Goal: Information Seeking & Learning: Find specific fact

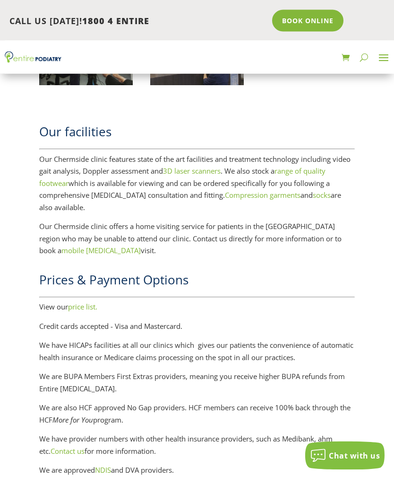
scroll to position [1163, 0]
click at [221, 166] on link "3D laser scanners" at bounding box center [192, 170] width 58 height 9
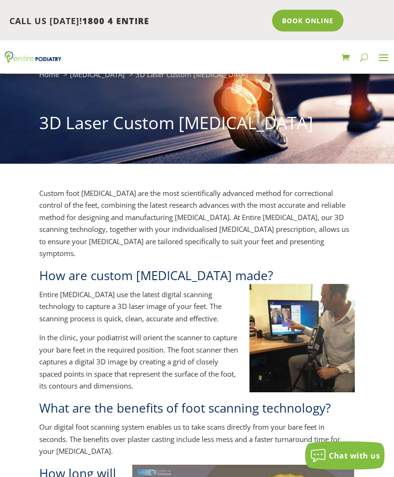
scroll to position [56, 0]
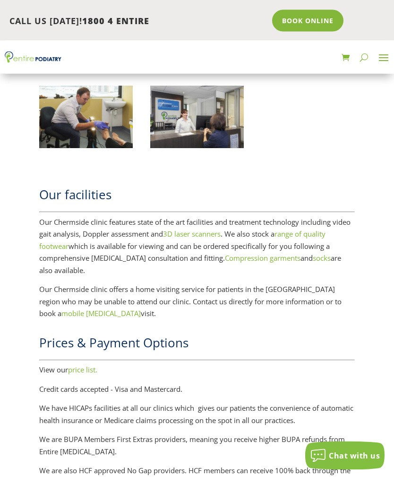
scroll to position [1100, 0]
click at [90, 365] on link "price list." at bounding box center [82, 369] width 29 height 9
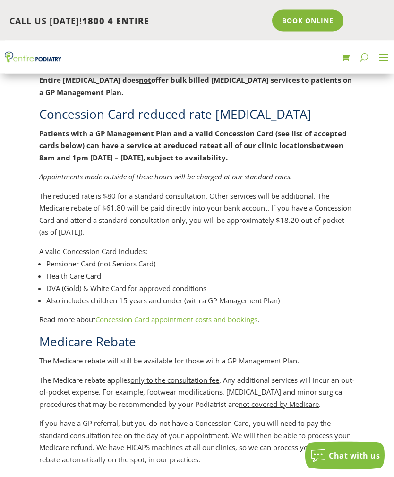
scroll to position [553, 0]
click at [128, 259] on li "Pensioner Card (not Seniors Card)" at bounding box center [200, 263] width 308 height 12
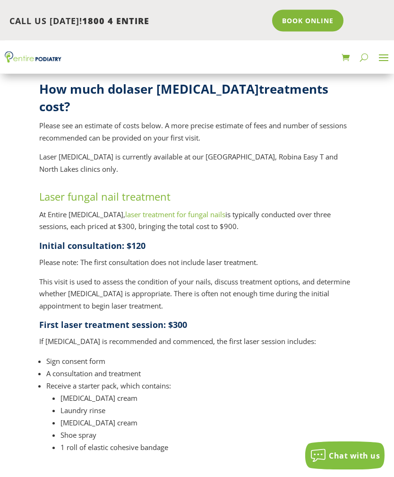
scroll to position [953, 0]
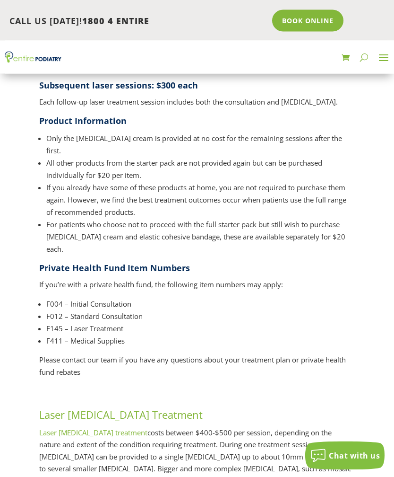
scroll to position [1347, 0]
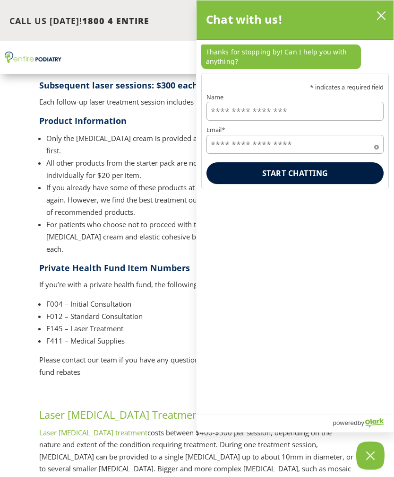
click at [146, 385] on h2 at bounding box center [196, 396] width 315 height 22
click at [371, 467] on icon "Close Chatbox" at bounding box center [370, 456] width 9 height 24
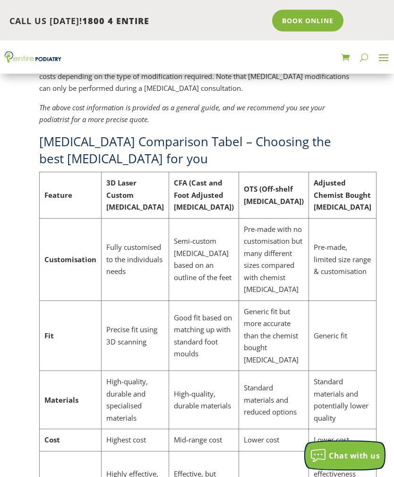
scroll to position [2867, 0]
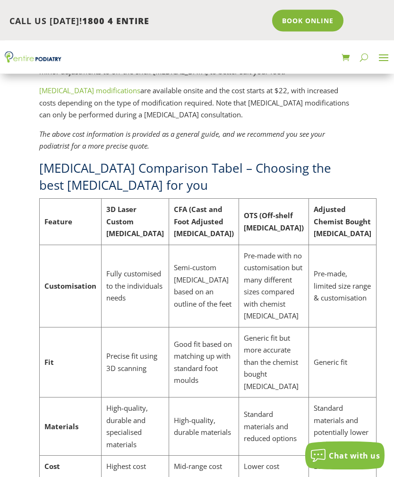
click at [365, 181] on div "How much does a podiatrist cost? What is bulk-billed podiatry? How much do lase…" at bounding box center [197, 108] width 394 height 5504
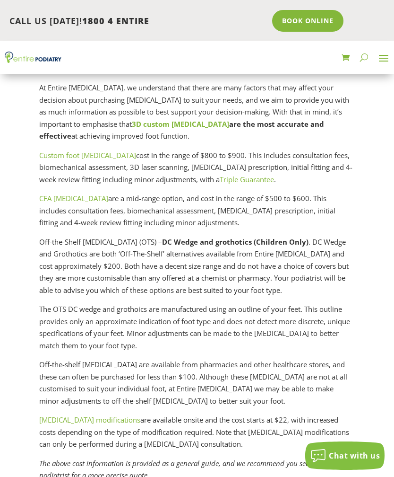
scroll to position [2538, 0]
click at [371, 213] on div "How much does a podiatrist cost? What is bulk-billed podiatry? How much do lase…" at bounding box center [197, 437] width 394 height 5504
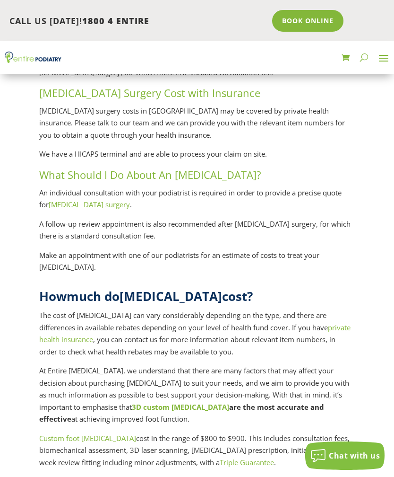
scroll to position [2250, 0]
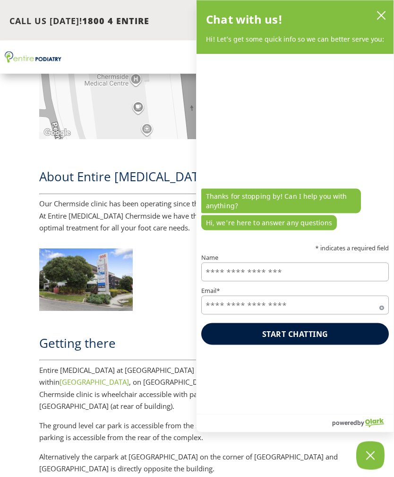
scroll to position [361, 0]
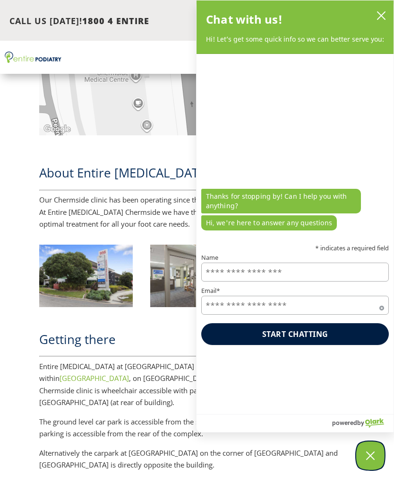
click at [380, 470] on button "Close Chatbox" at bounding box center [371, 455] width 28 height 28
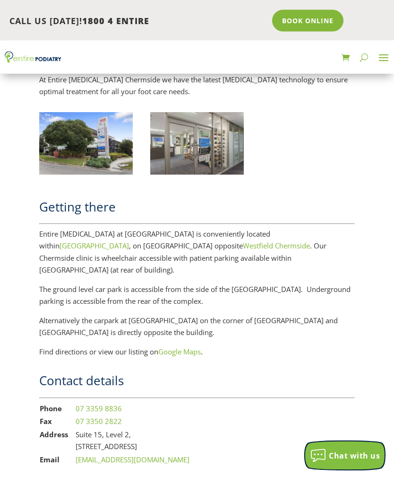
scroll to position [495, 0]
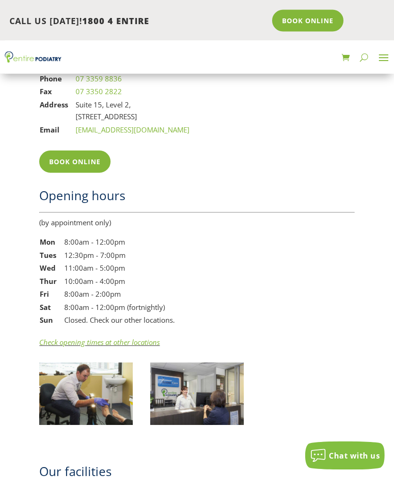
scroll to position [823, 0]
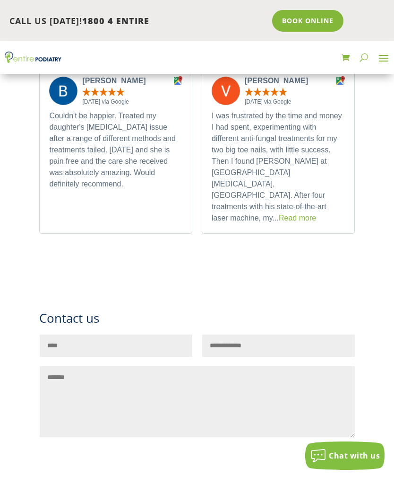
scroll to position [5253, 0]
